Goal: Task Accomplishment & Management: Manage account settings

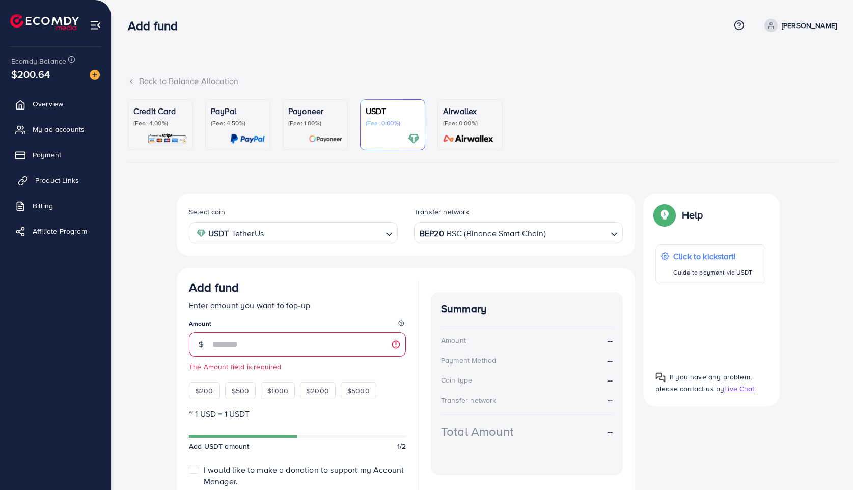
click at [56, 183] on span "Product Links" at bounding box center [57, 180] width 44 height 10
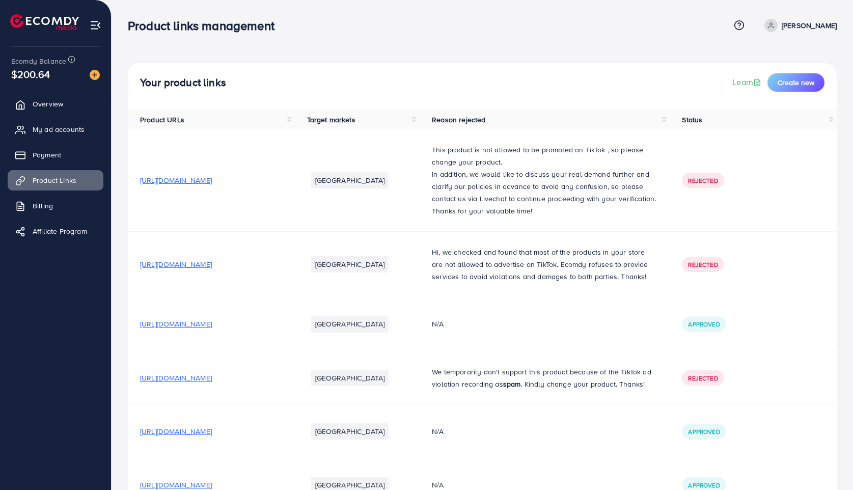
scroll to position [104, 0]
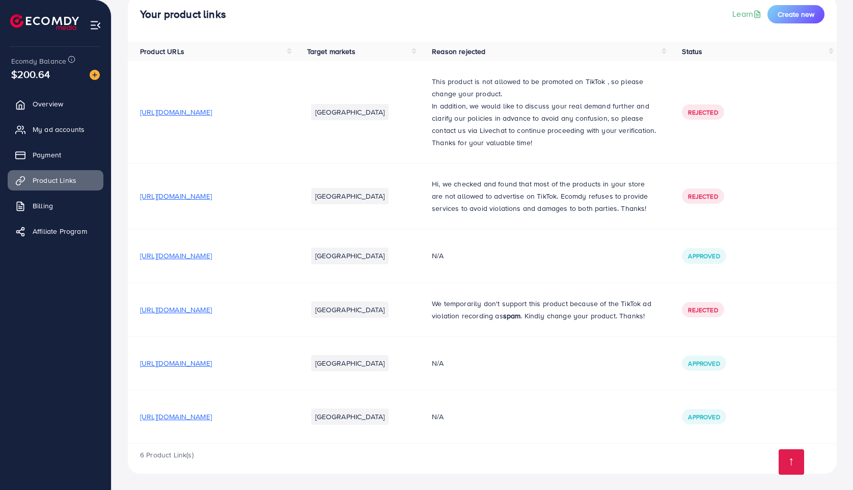
click at [212, 420] on span "[URL][DOMAIN_NAME]" at bounding box center [176, 416] width 72 height 10
drag, startPoint x: 137, startPoint y: 419, endPoint x: 362, endPoint y: 420, distance: 225.5
click at [295, 420] on td "[URL][DOMAIN_NAME]" at bounding box center [211, 416] width 167 height 53
click at [380, 425] on td "[GEOGRAPHIC_DATA]" at bounding box center [357, 416] width 125 height 53
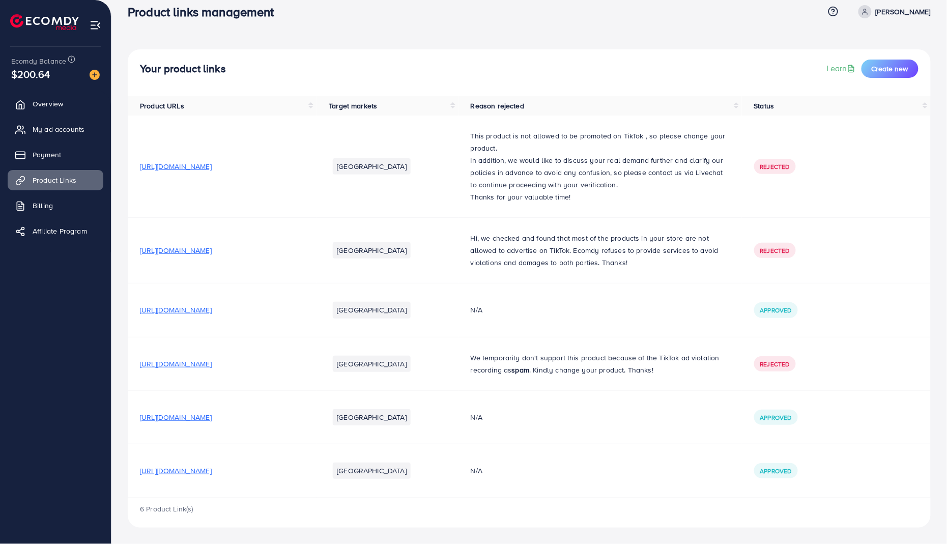
drag, startPoint x: 136, startPoint y: 474, endPoint x: 400, endPoint y: 468, distance: 263.8
click at [317, 468] on td "[URL][DOMAIN_NAME]" at bounding box center [222, 470] width 189 height 53
copy span "[URL][DOMAIN_NAME]"
click at [56, 125] on span "My ad accounts" at bounding box center [61, 129] width 52 height 10
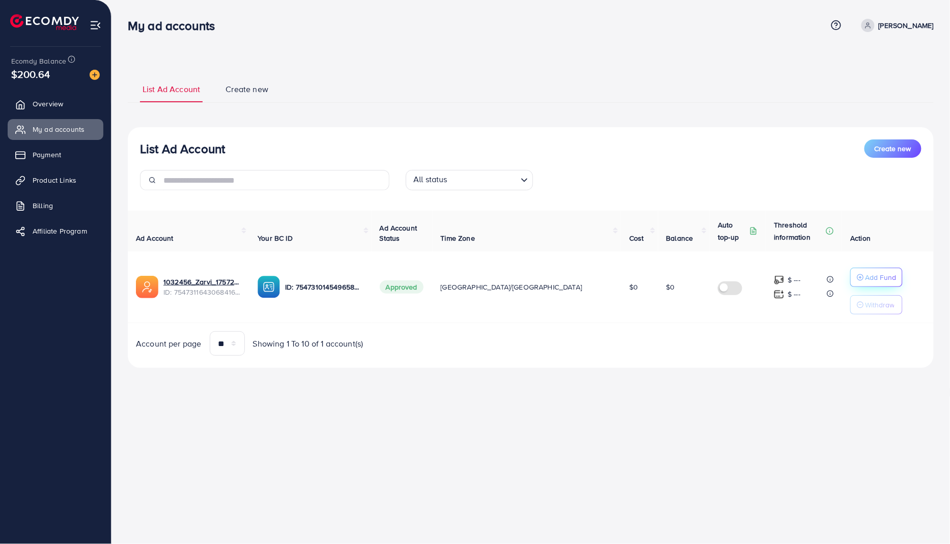
click at [852, 279] on p "Add Fund" at bounding box center [880, 277] width 31 height 12
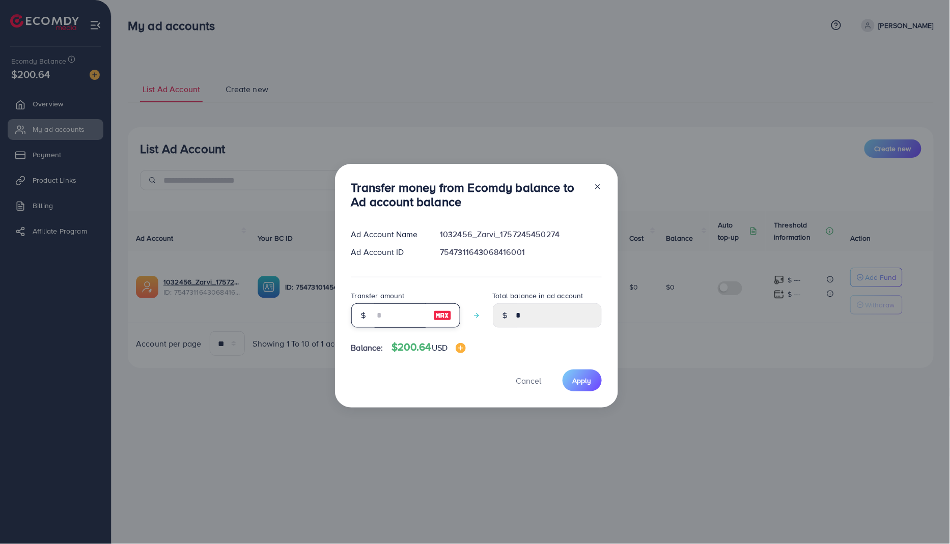
click at [381, 315] on input "number" at bounding box center [400, 315] width 51 height 24
type input "**"
type input "*****"
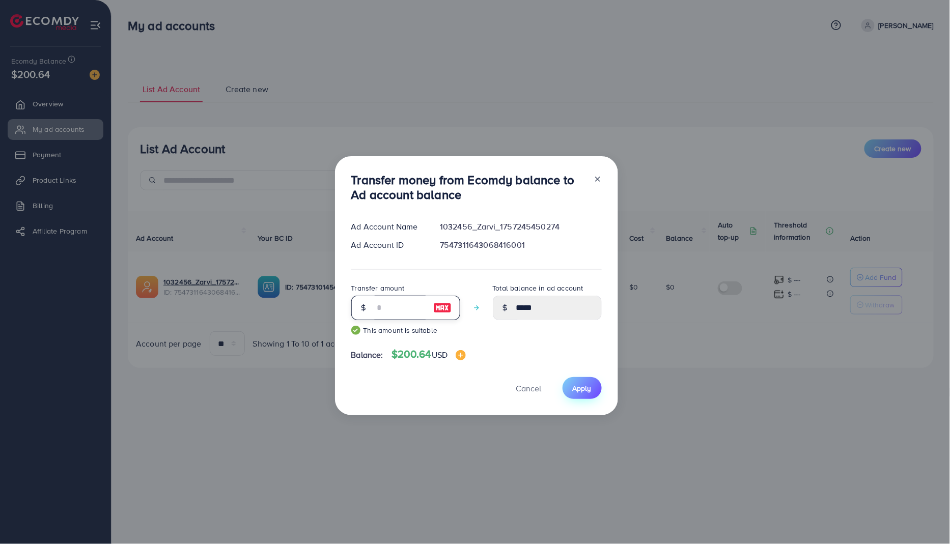
type input "**"
click at [592, 387] on button "Apply" at bounding box center [581, 388] width 39 height 22
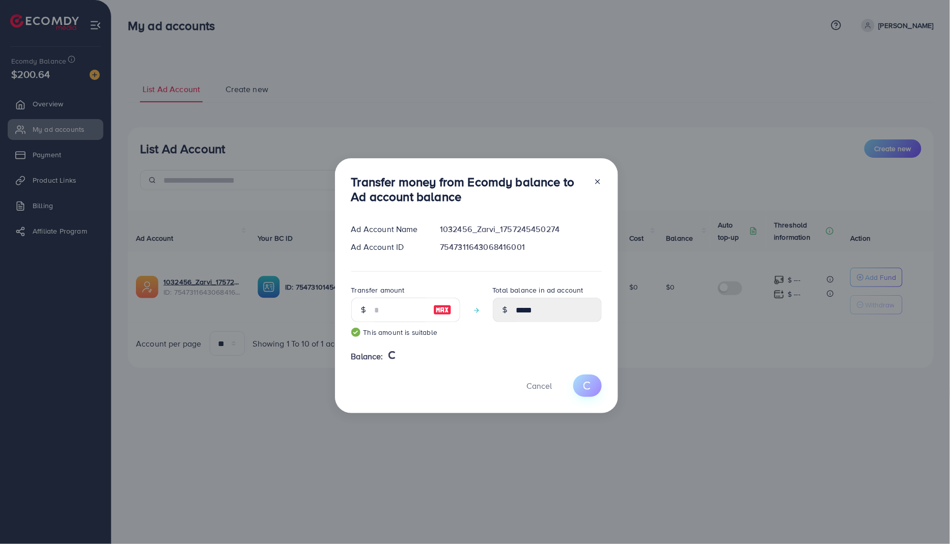
type input "*"
